Goal: Information Seeking & Learning: Learn about a topic

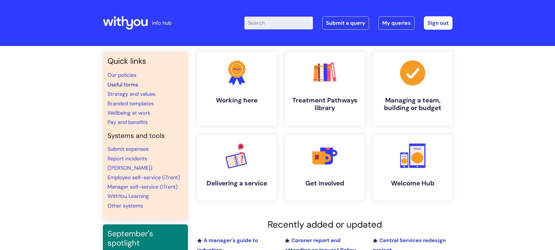
click at [126, 86] on link "Useful forms" at bounding box center [122, 84] width 31 height 7
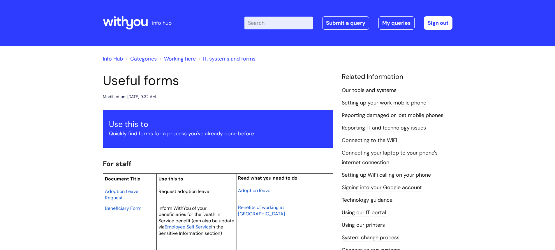
click at [274, 26] on input "Enter your search term here..." at bounding box center [278, 23] width 68 height 13
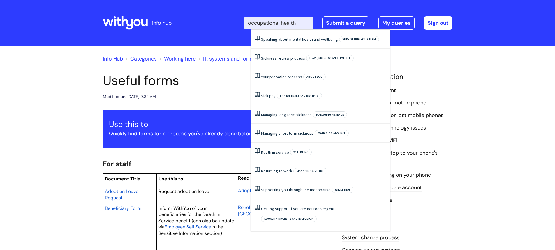
type input "occupational health"
click button "Search" at bounding box center [0, 0] width 0 height 0
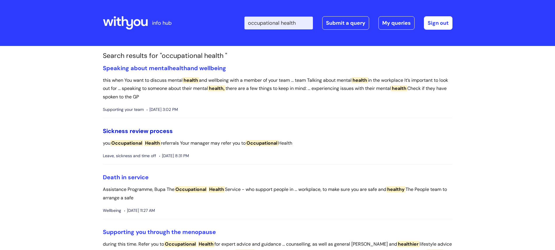
click at [151, 133] on link "Sickness review process" at bounding box center [138, 131] width 70 height 8
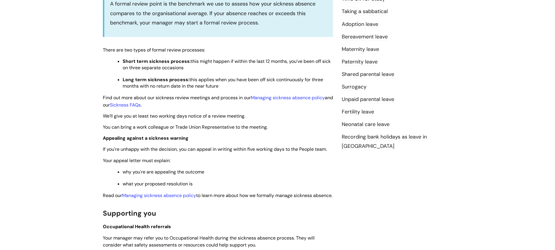
scroll to position [204, 0]
